Goal: Find specific page/section: Find specific page/section

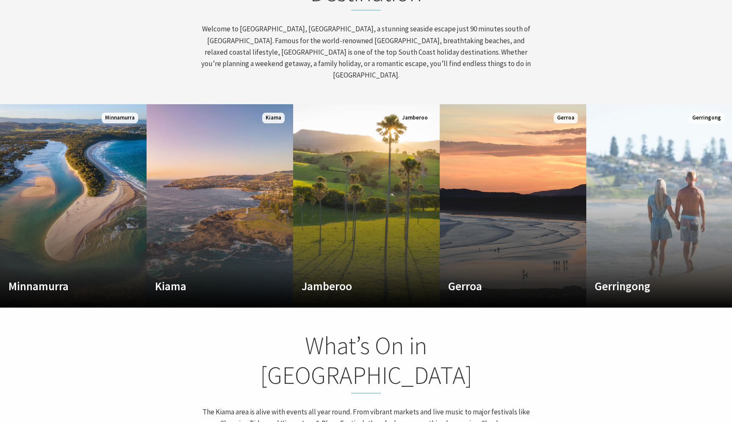
scroll to position [465, 0]
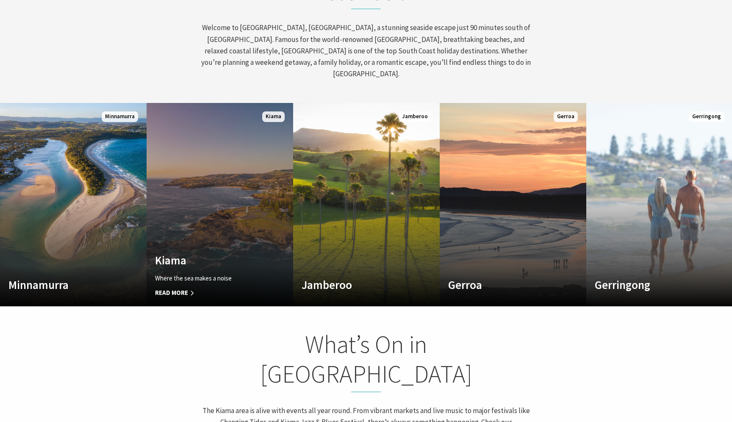
click at [208, 131] on link "Custom Image Used Kiama Where the sea makes a noise Read More Kiama" at bounding box center [220, 204] width 147 height 203
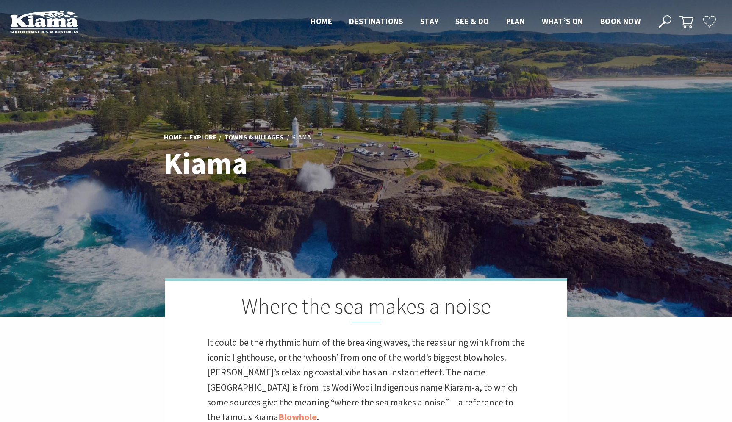
click at [378, 145] on div "Home Explore Towns & Villages [GEOGRAPHIC_DATA] [GEOGRAPHIC_DATA]" at bounding box center [366, 158] width 411 height 70
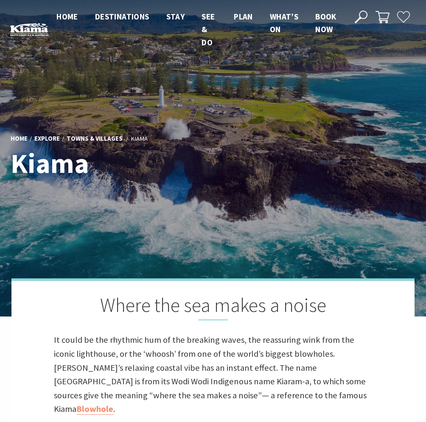
scroll to position [4, 4]
